Goal: Task Accomplishment & Management: Manage account settings

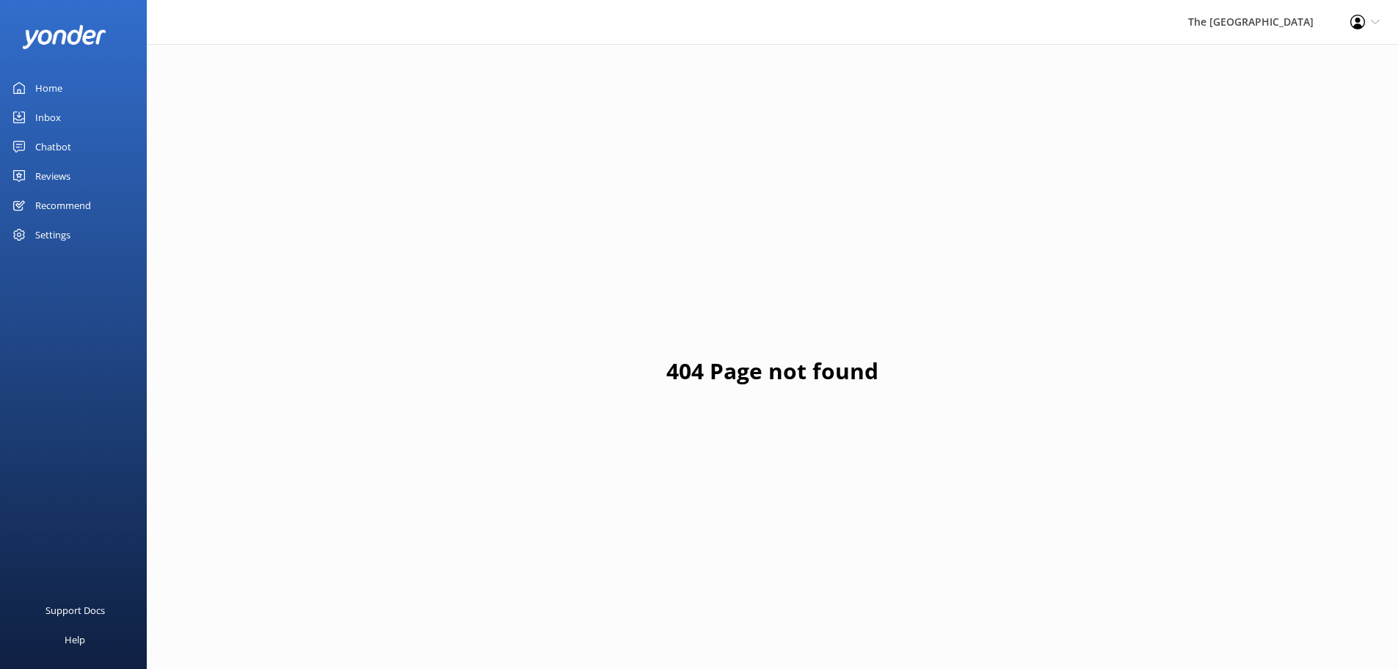
click at [47, 120] on div "Inbox" at bounding box center [48, 117] width 26 height 29
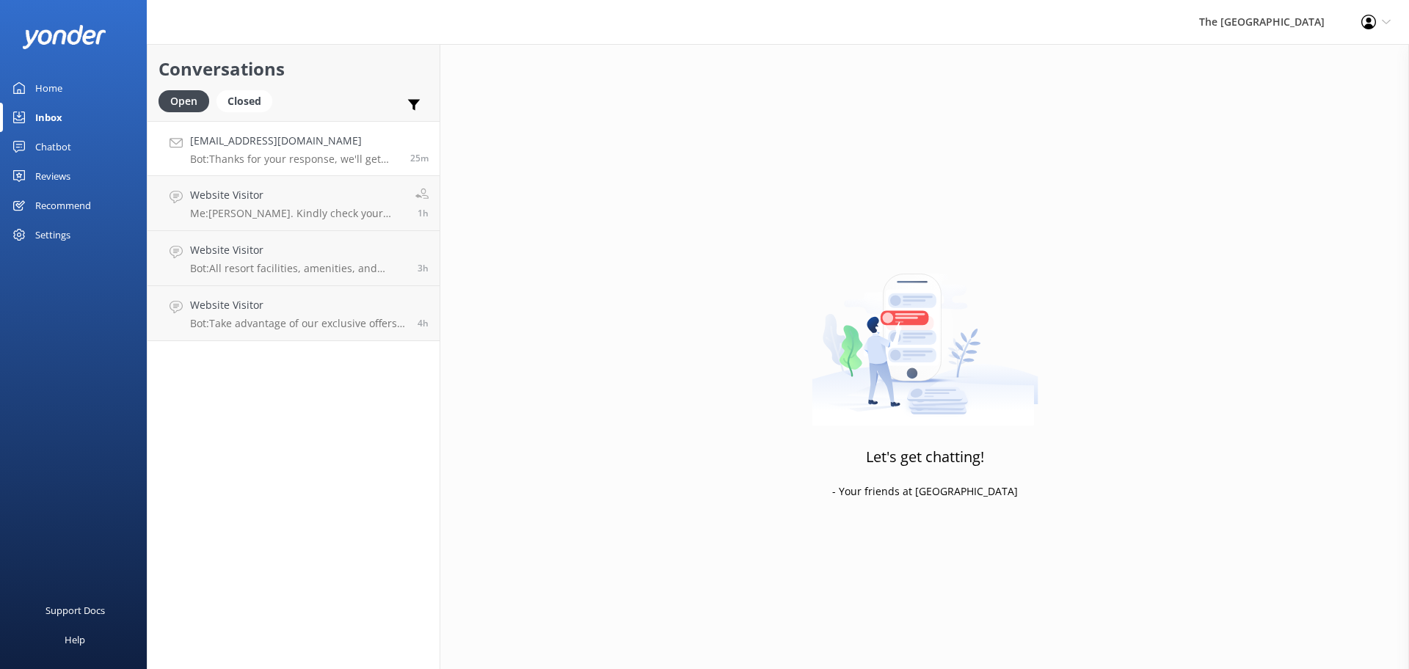
click at [293, 150] on div "[EMAIL_ADDRESS][DOMAIN_NAME] Bot: Thanks for your response, we'll get back to y…" at bounding box center [294, 149] width 209 height 32
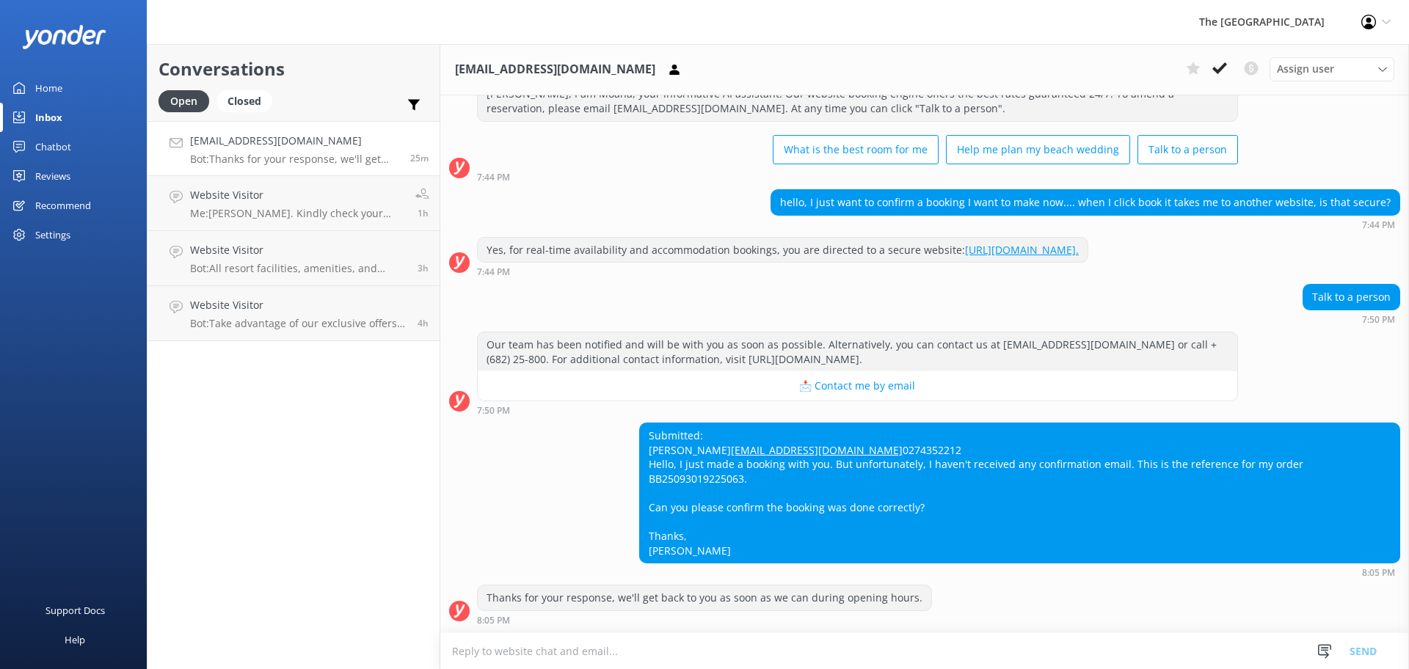
scroll to position [96, 0]
click at [1216, 70] on use at bounding box center [1220, 68] width 15 height 12
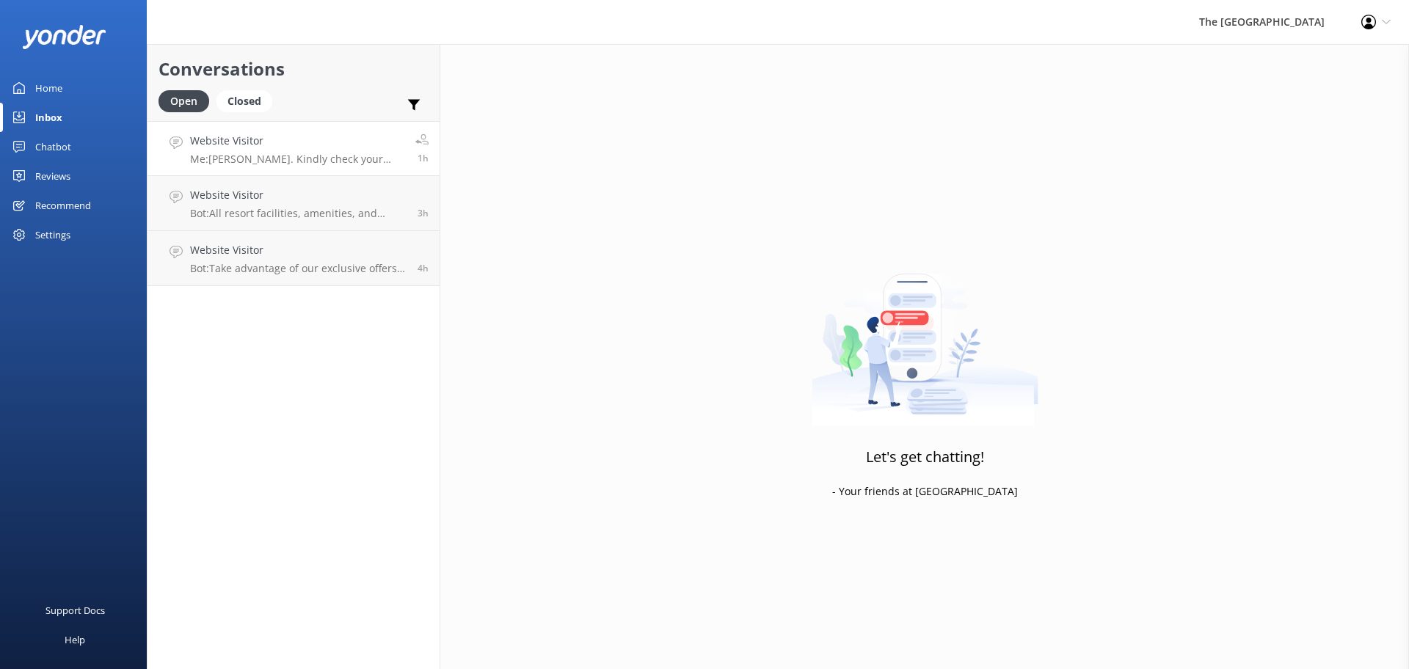
click at [288, 161] on p "Me: [PERSON_NAME]. Kindly check your inbox as I have sent the details for your …" at bounding box center [297, 159] width 214 height 13
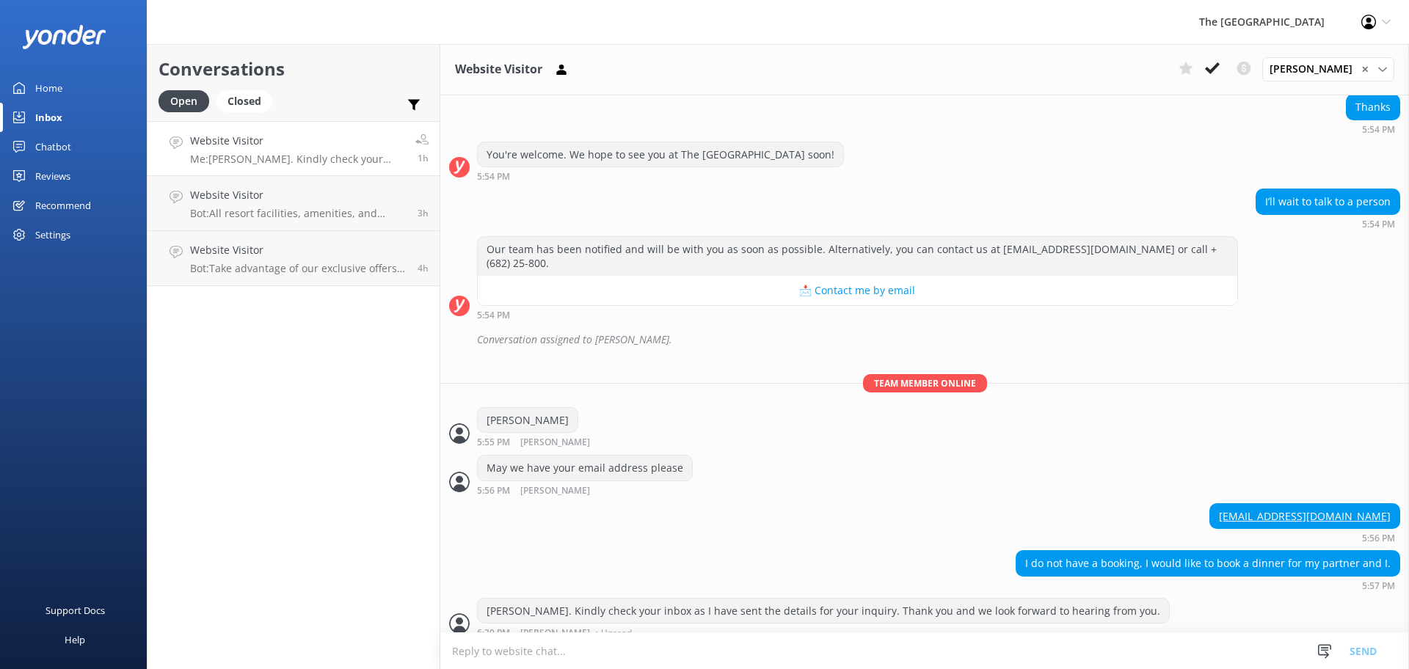
scroll to position [299, 0]
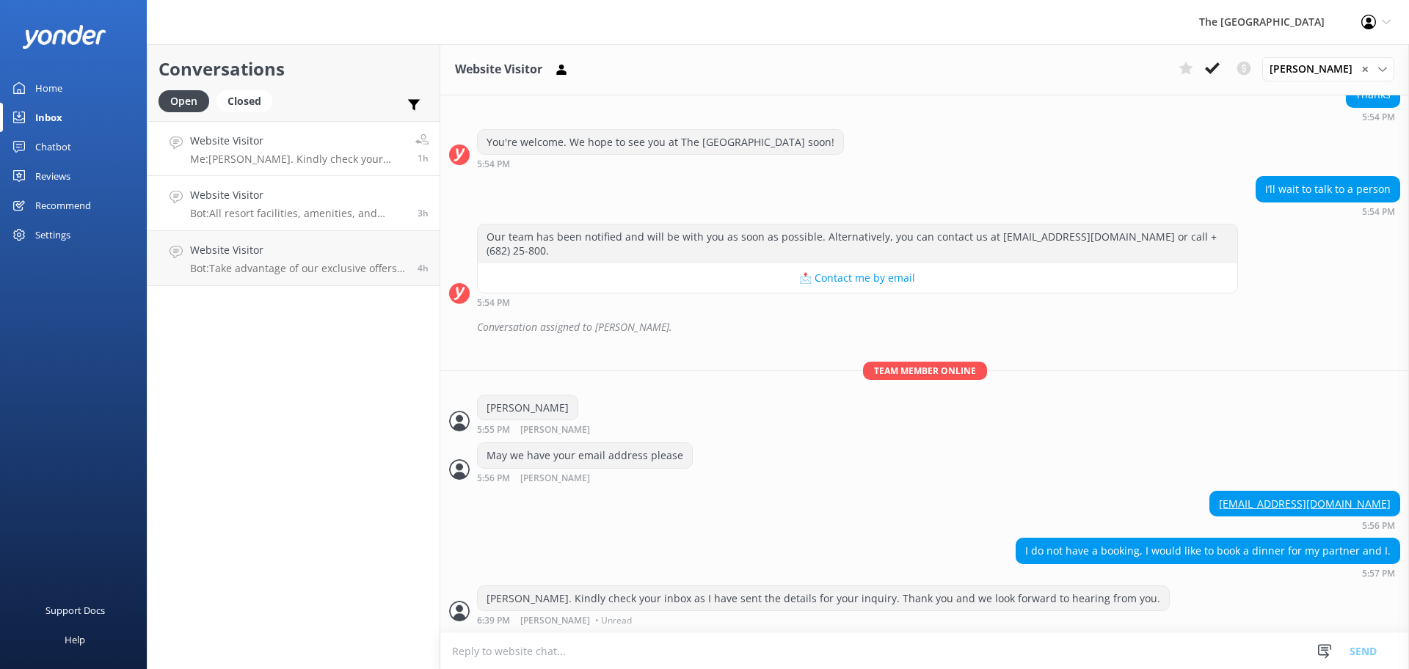
click at [298, 206] on div "Website Visitor Bot: All resort facilities, amenities, and services, including …" at bounding box center [298, 203] width 217 height 32
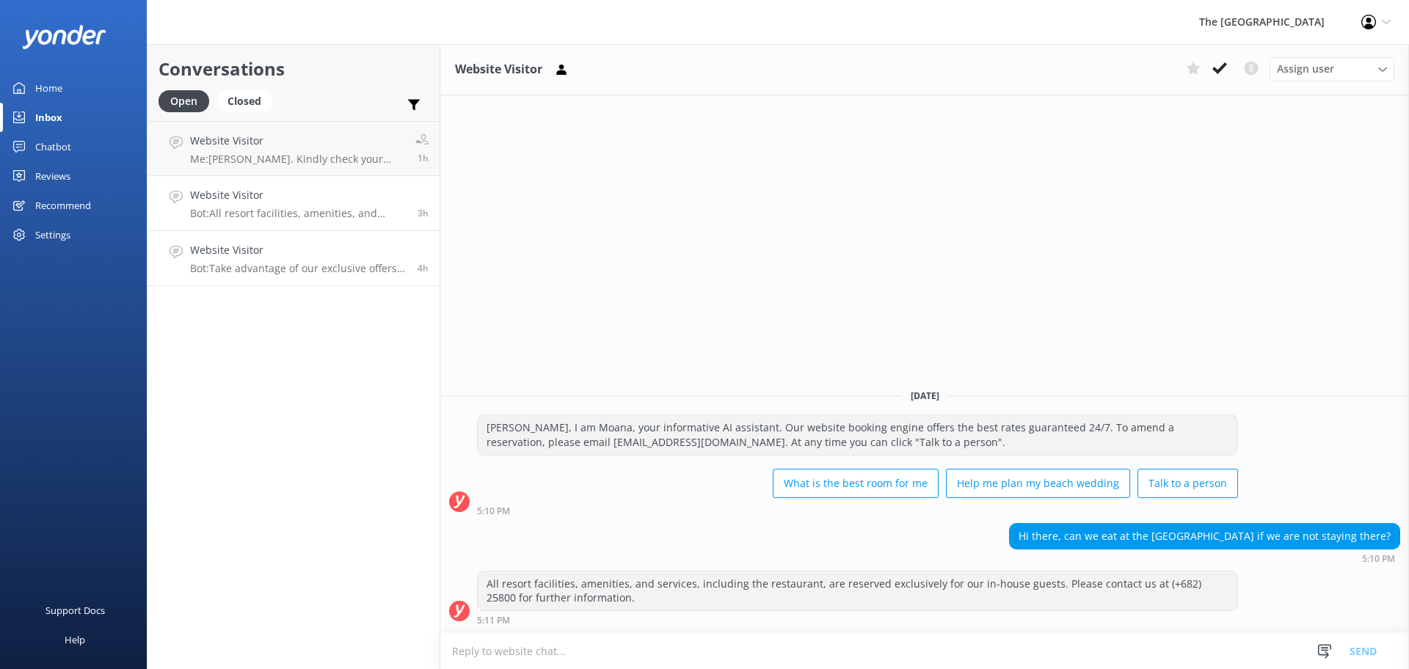
click at [289, 271] on p "Bot: Take advantage of our exclusive offers by booking our Best Rate Guaranteed…" at bounding box center [298, 268] width 217 height 13
